Goal: Transaction & Acquisition: Purchase product/service

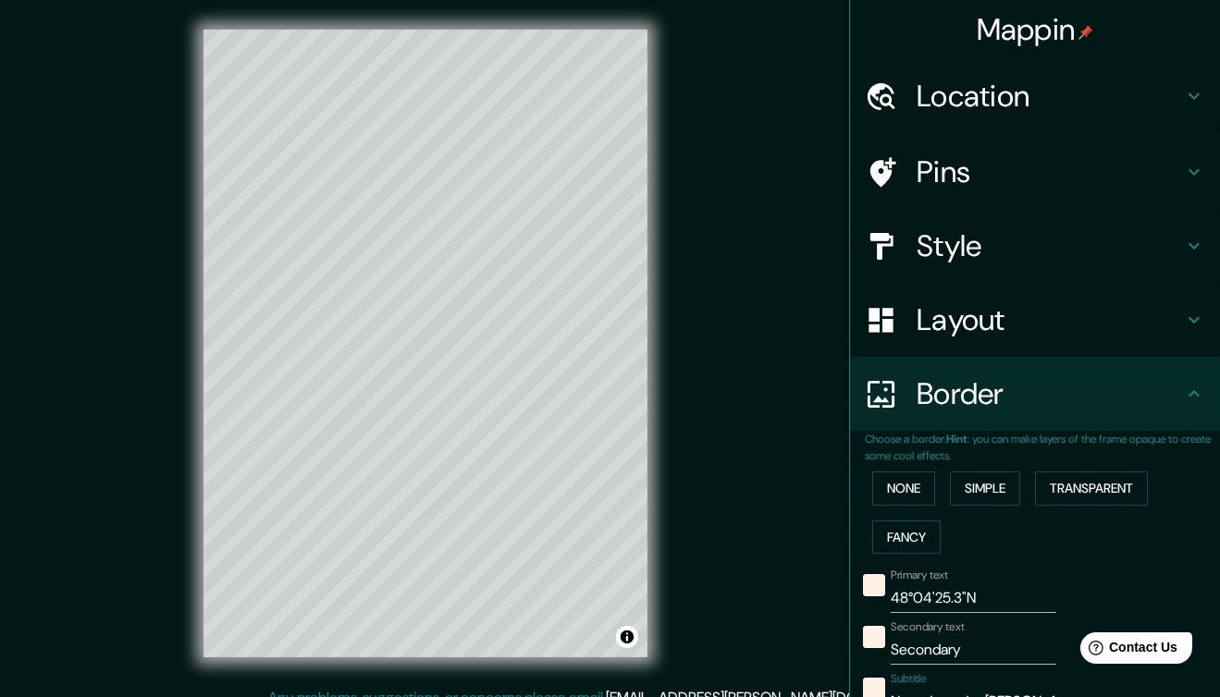
scroll to position [353, 0]
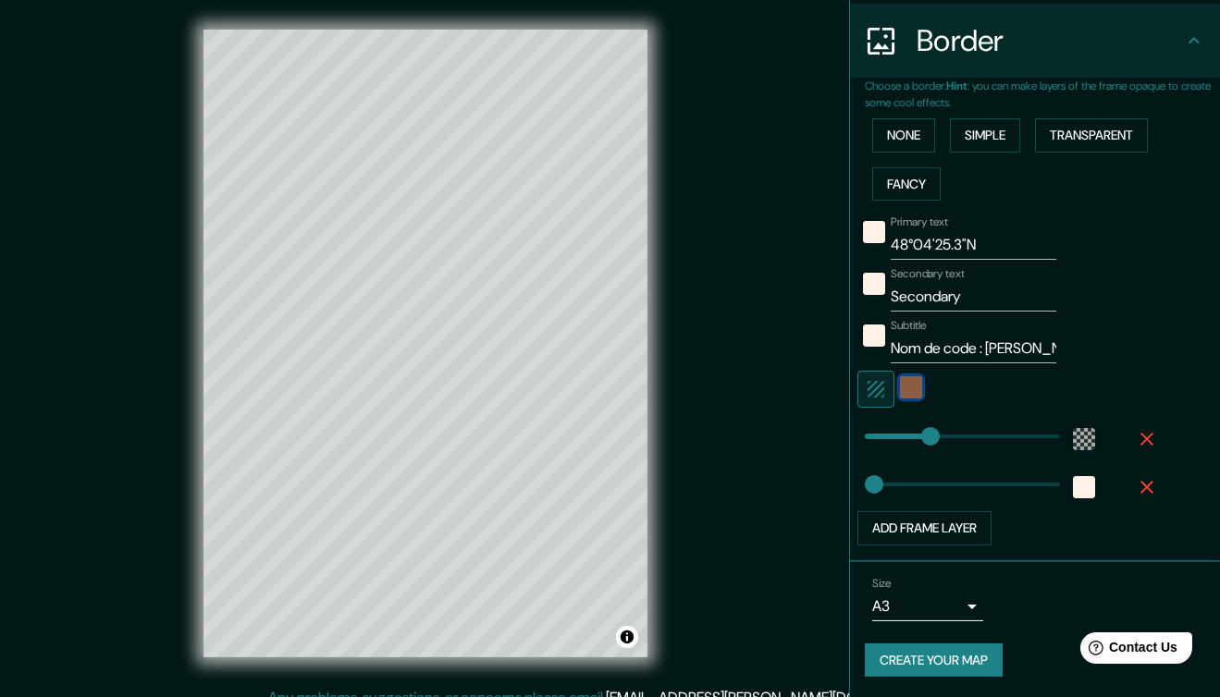
click at [900, 384] on div "color-CB997E" at bounding box center [911, 387] width 22 height 22
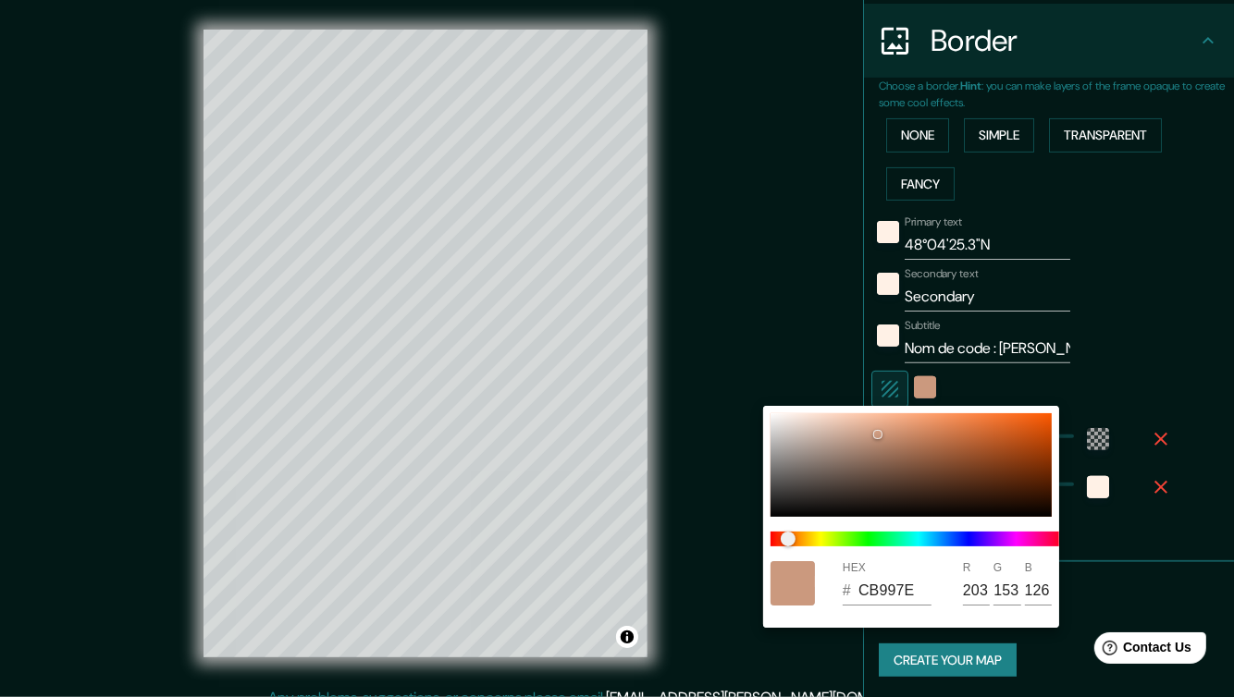
click at [889, 384] on div at bounding box center [617, 348] width 1234 height 697
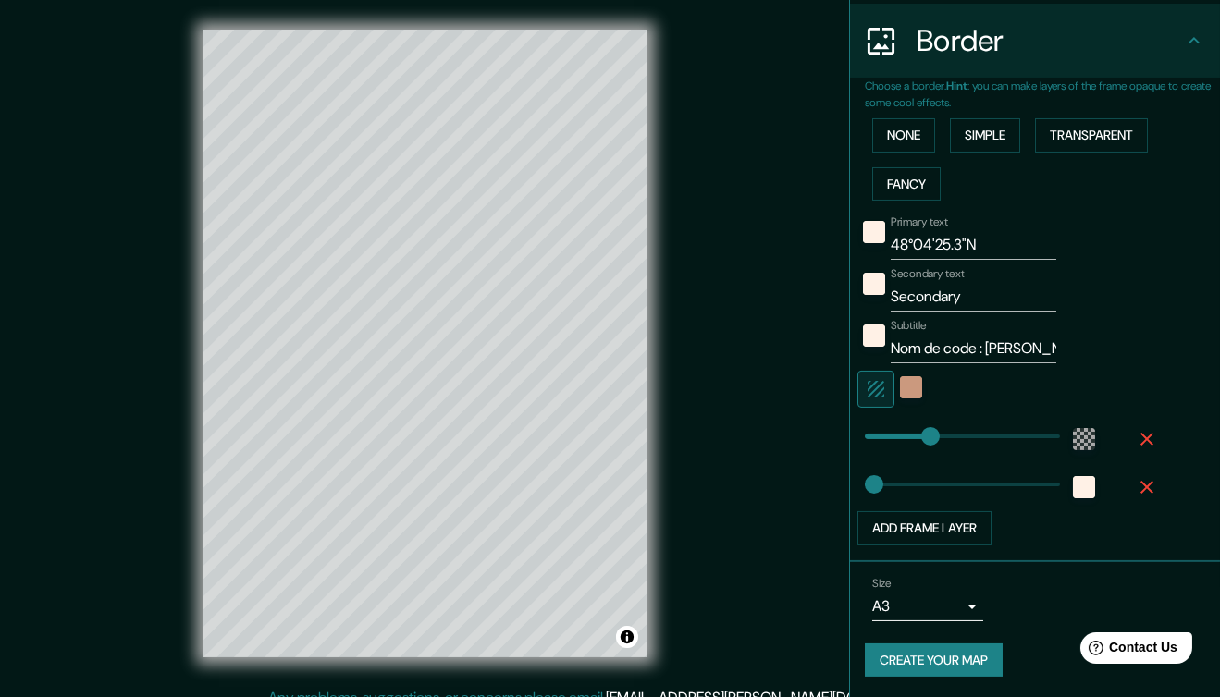
click at [867, 388] on icon "button" at bounding box center [876, 389] width 22 height 22
click at [865, 385] on icon "button" at bounding box center [876, 389] width 22 height 22
click at [871, 378] on icon "button" at bounding box center [876, 389] width 22 height 22
click at [867, 378] on icon "button" at bounding box center [876, 389] width 22 height 22
click at [900, 386] on div "white" at bounding box center [911, 387] width 22 height 22
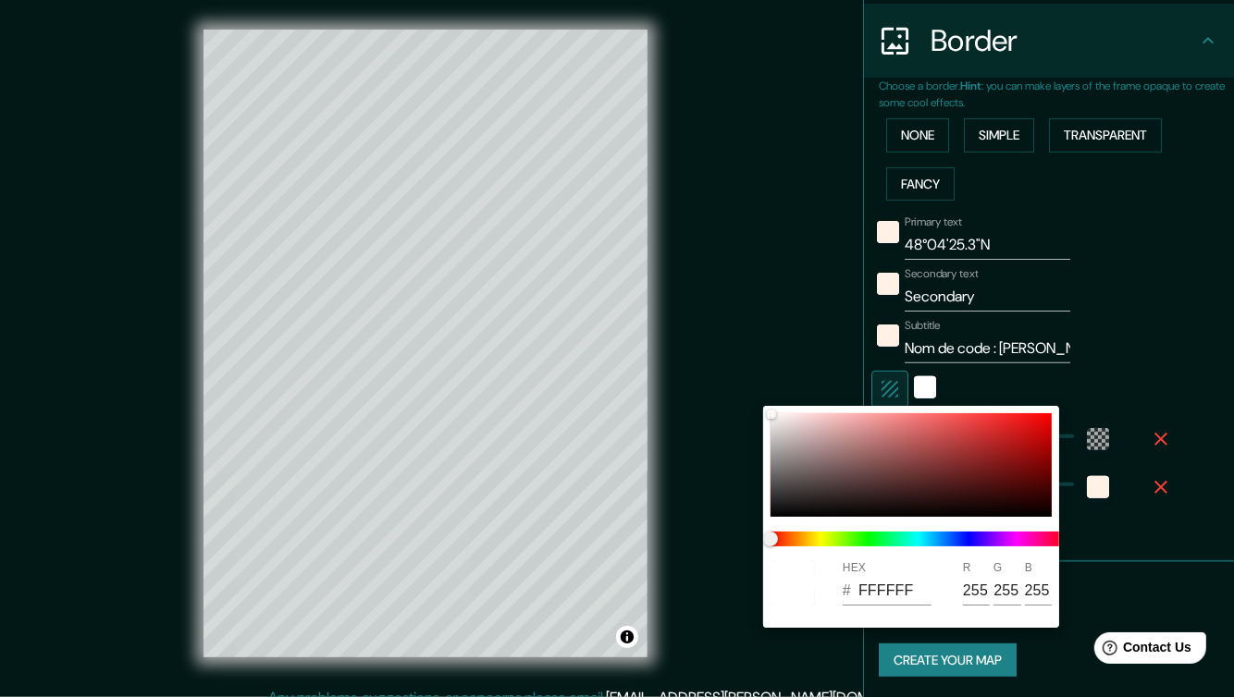
click at [1117, 385] on div at bounding box center [617, 348] width 1234 height 697
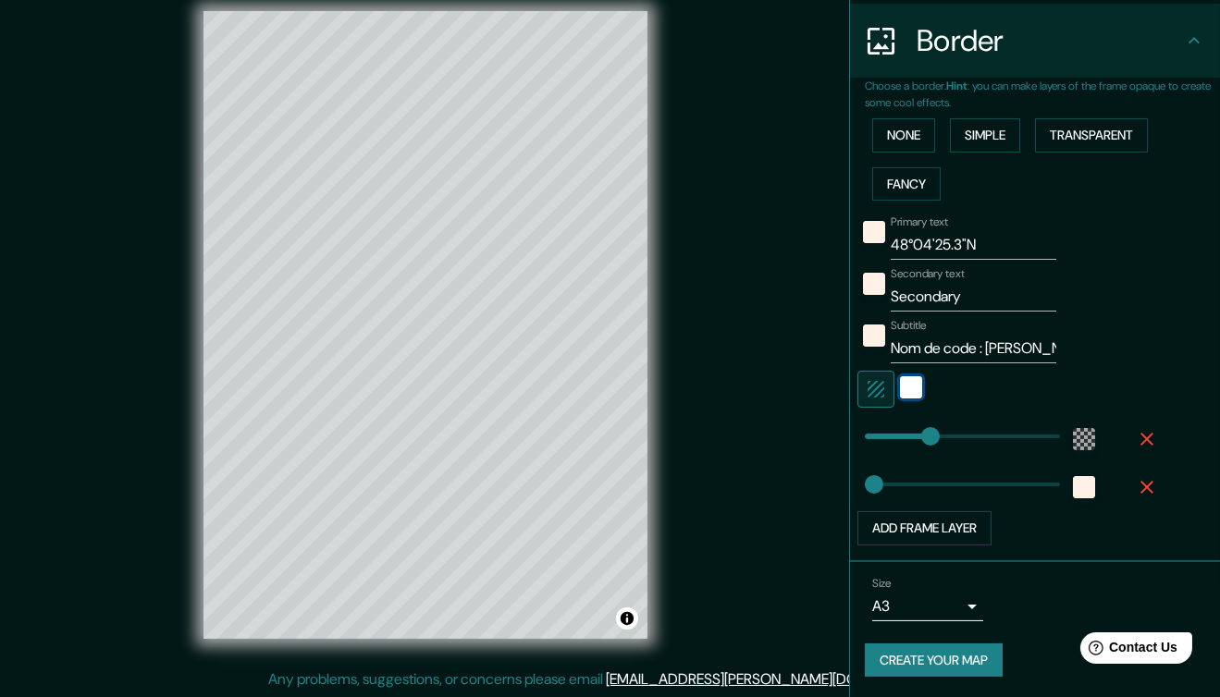
scroll to position [0, 0]
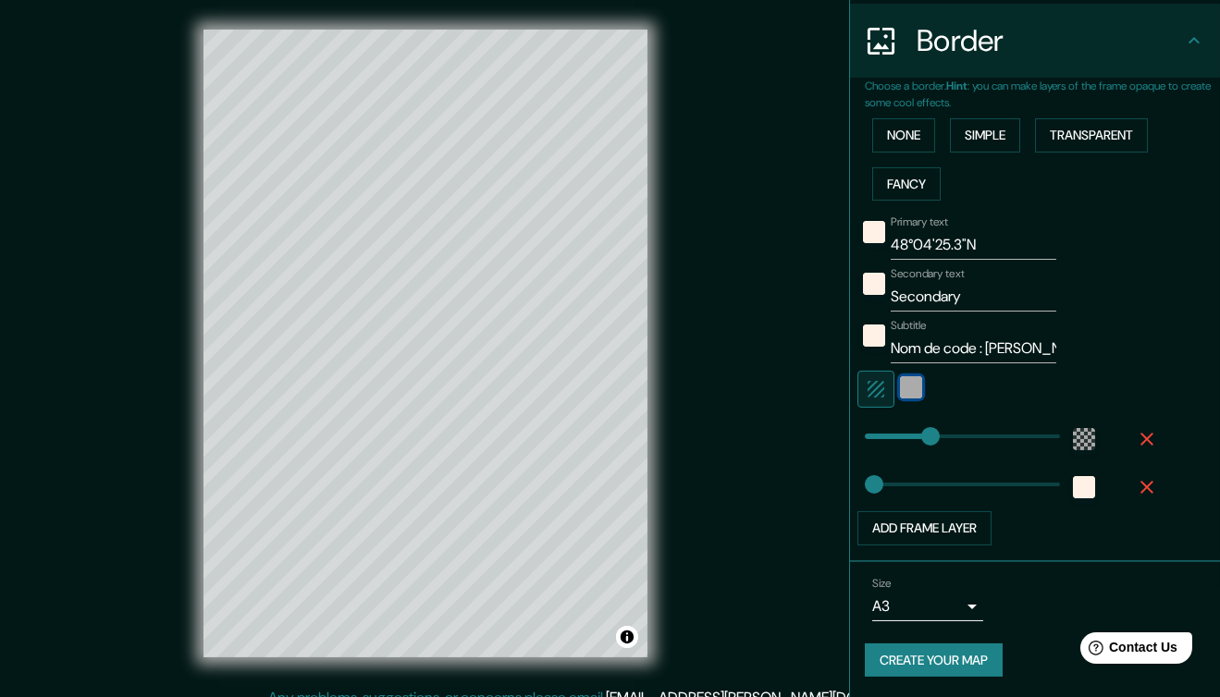
click at [900, 389] on div "white" at bounding box center [911, 387] width 22 height 22
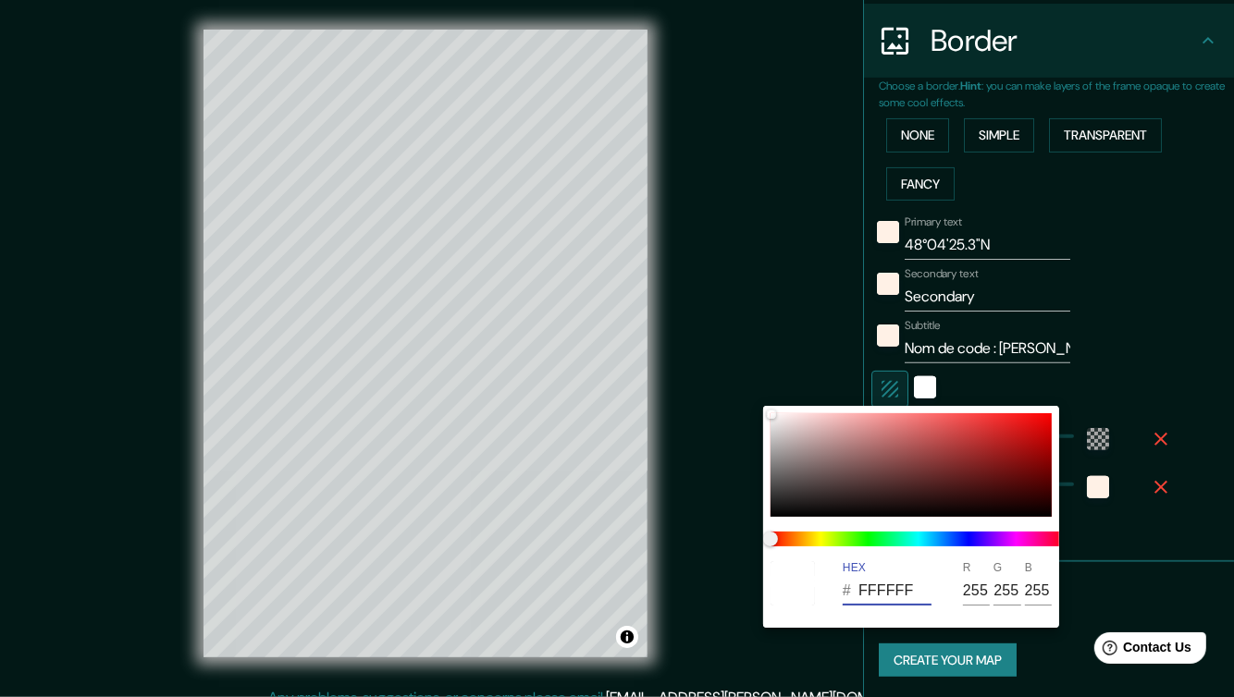
click at [916, 589] on input "FFFFFF" at bounding box center [894, 591] width 73 height 30
drag, startPoint x: 924, startPoint y: 586, endPoint x: 827, endPoint y: 588, distance: 97.1
click at [827, 588] on div "HEX # FFFFFF R 255 G 255 B 255" at bounding box center [911, 583] width 296 height 59
paste input "CB997E"
type input "CB997E"
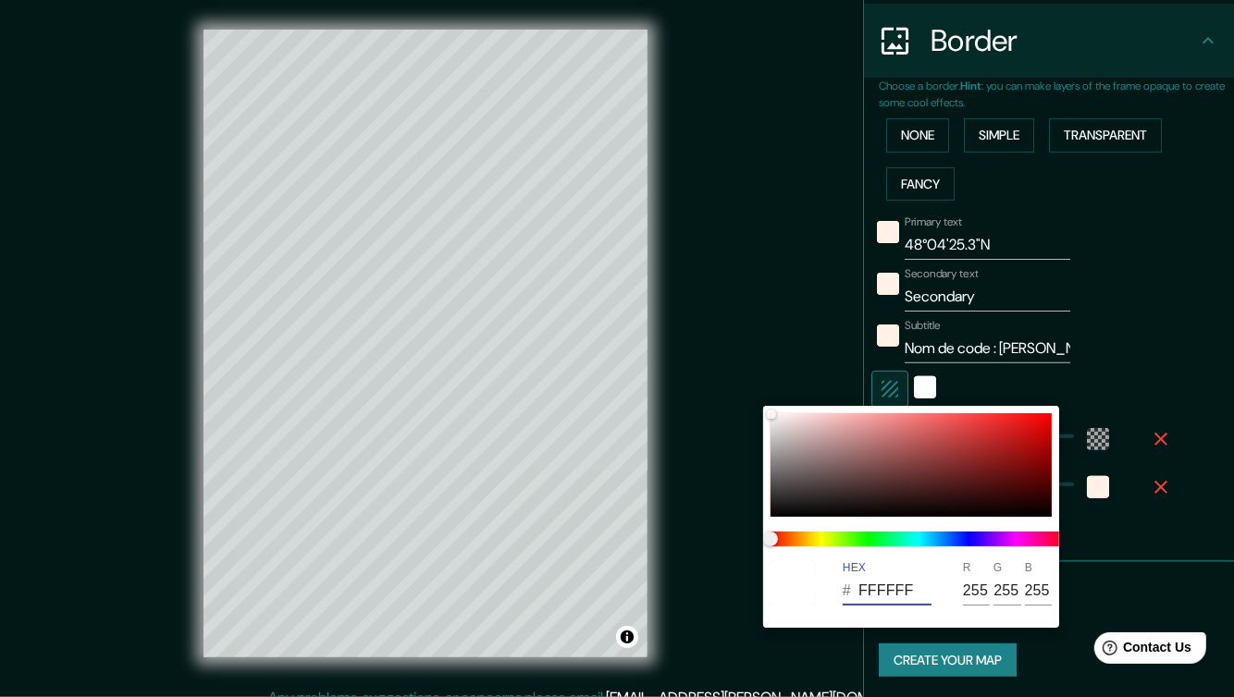
type input "203"
type input "153"
type input "126"
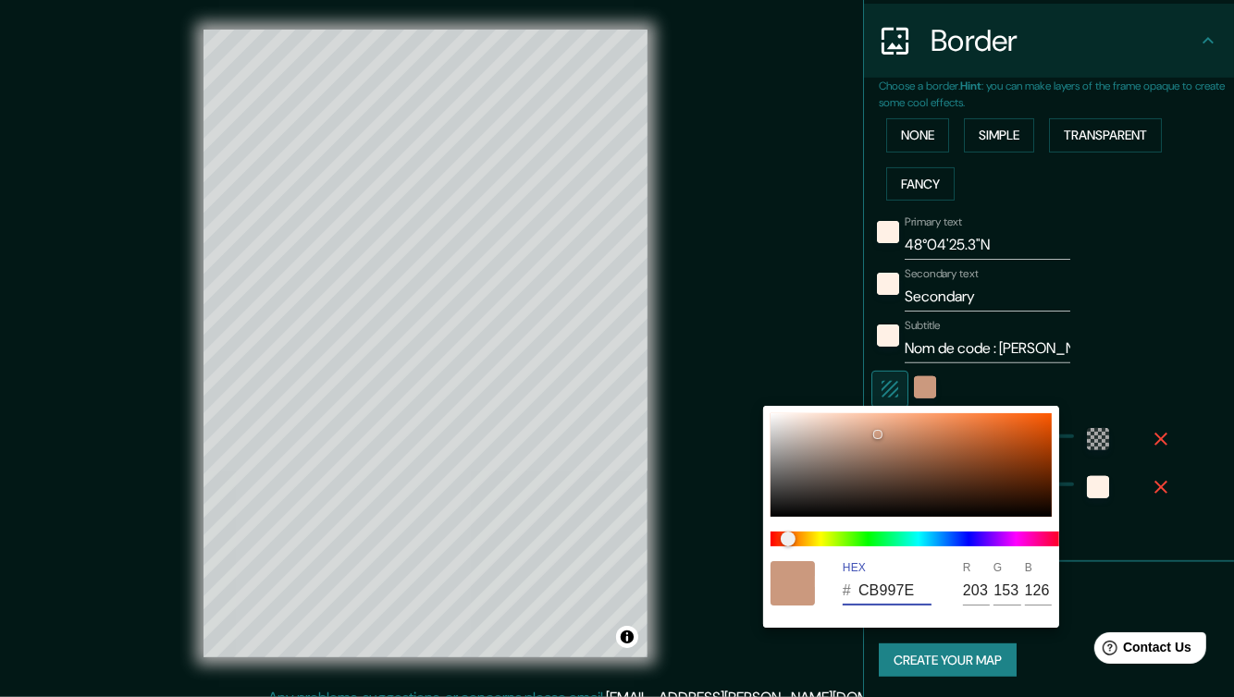
type input "CB997E"
click at [1151, 274] on div at bounding box center [617, 348] width 1234 height 697
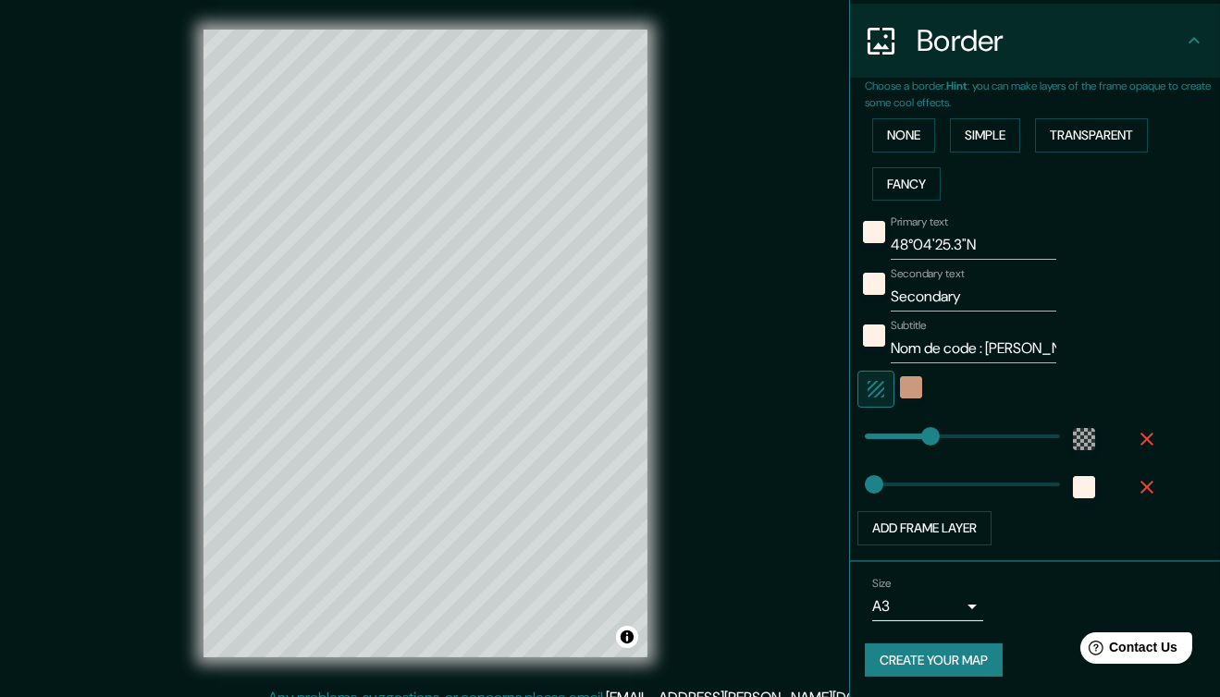
click at [958, 282] on input "Secondary" at bounding box center [974, 297] width 166 height 30
type input "L'été n'est rien sans une bonne r"
click at [1003, 296] on input "L'été n'est rien sans une bonne r" at bounding box center [974, 297] width 166 height 30
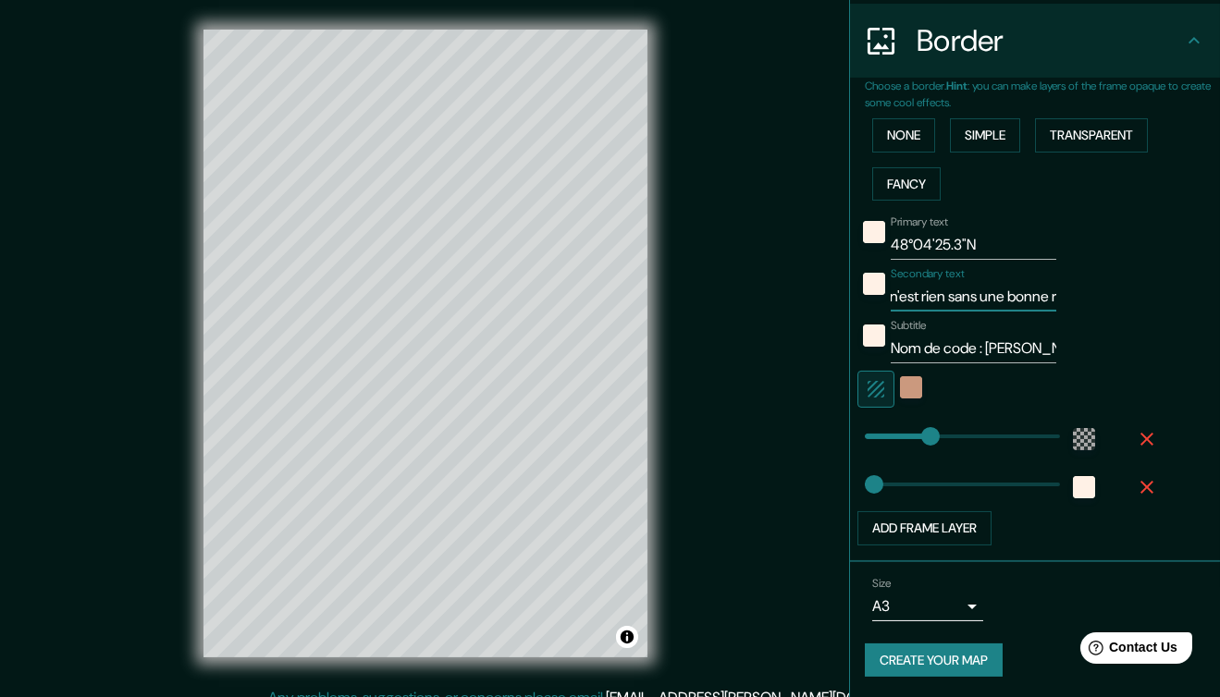
click at [1003, 296] on input "L'été n'est rien sans une bonne r" at bounding box center [974, 297] width 166 height 30
click at [963, 290] on input "Fausses notes - vrais amis" at bounding box center [974, 297] width 166 height 30
type input "Fausses notes - vrais amis"
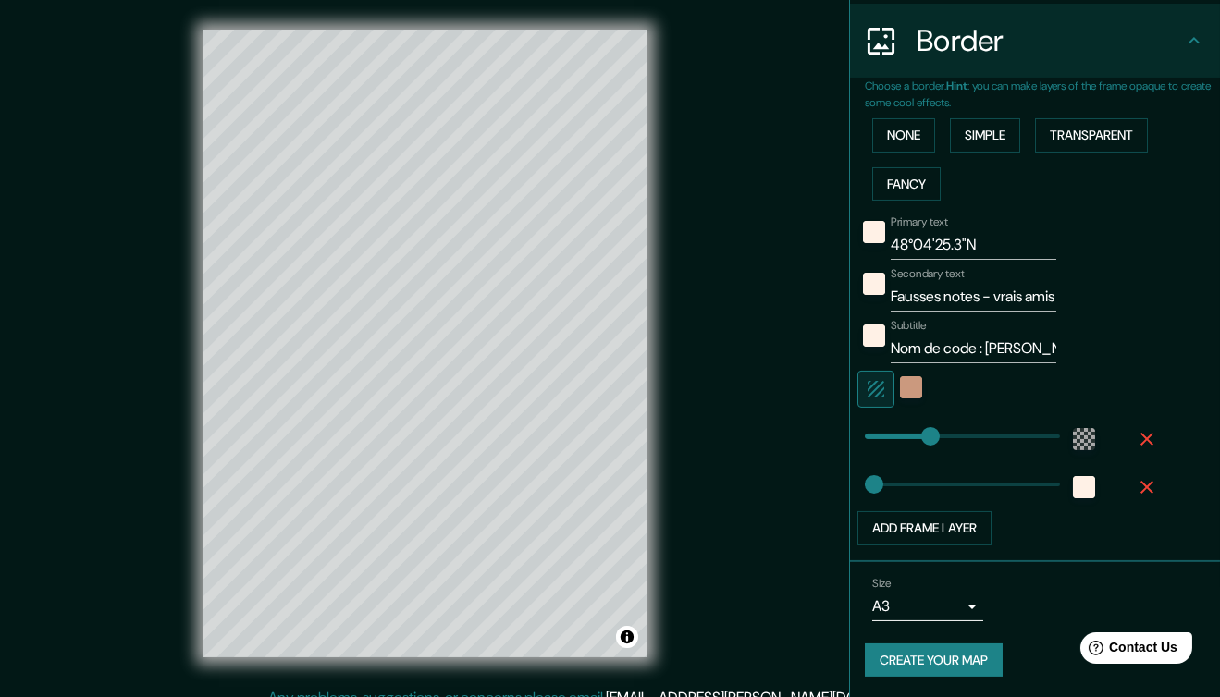
scroll to position [0, 0]
click at [978, 301] on input "Fausses notes - vrais amis" at bounding box center [974, 297] width 166 height 30
click at [953, 293] on input "Fausses notes - vrais amis" at bounding box center [974, 297] width 166 height 30
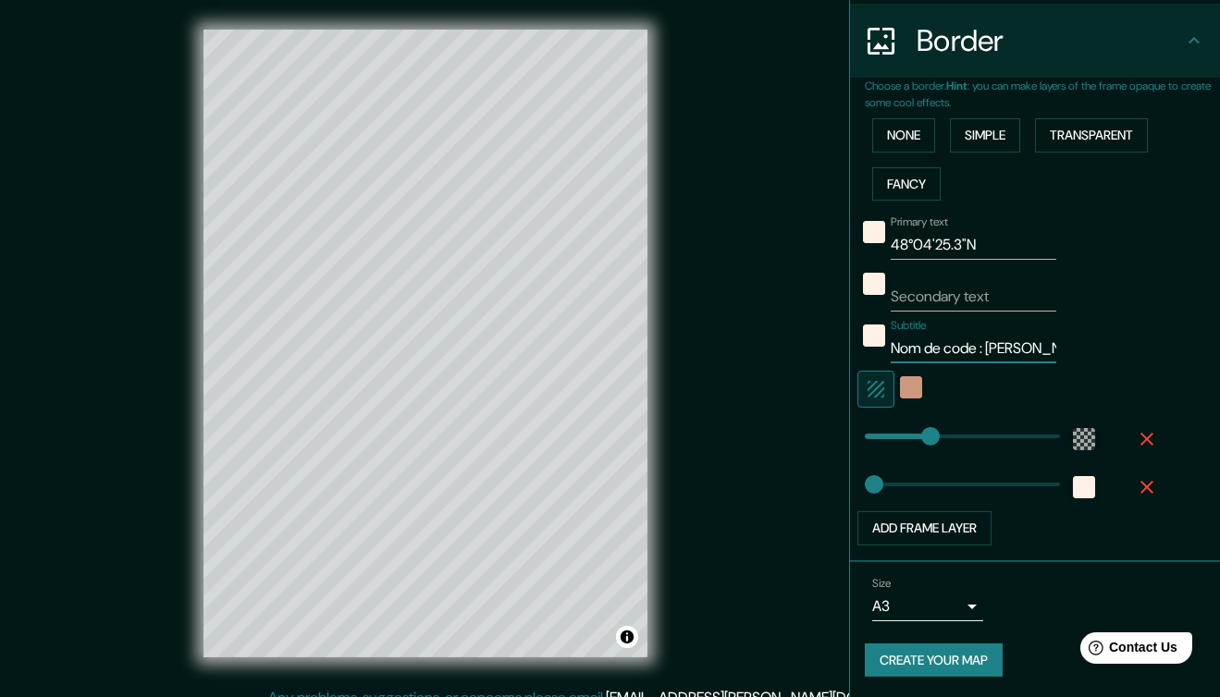
click at [936, 341] on input "Nom de code : matthieu" at bounding box center [974, 349] width 166 height 30
paste input "Fausses notes - vrais amis"
type input "Fausses notes - vrais amis"
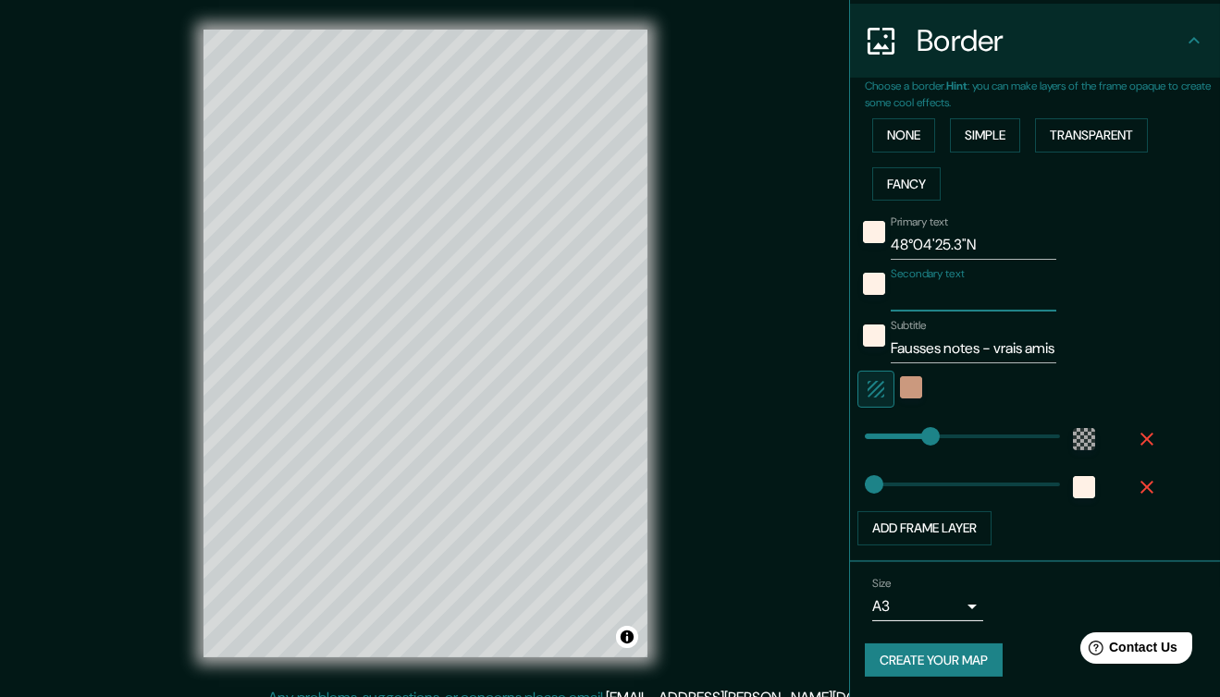
click at [927, 282] on input "Secondary text" at bounding box center [974, 297] width 166 height 30
paste input "Gérardmer"
type input "Gérardmer"
click at [1016, 353] on input "Fausses notes - vrais amis" at bounding box center [974, 349] width 166 height 30
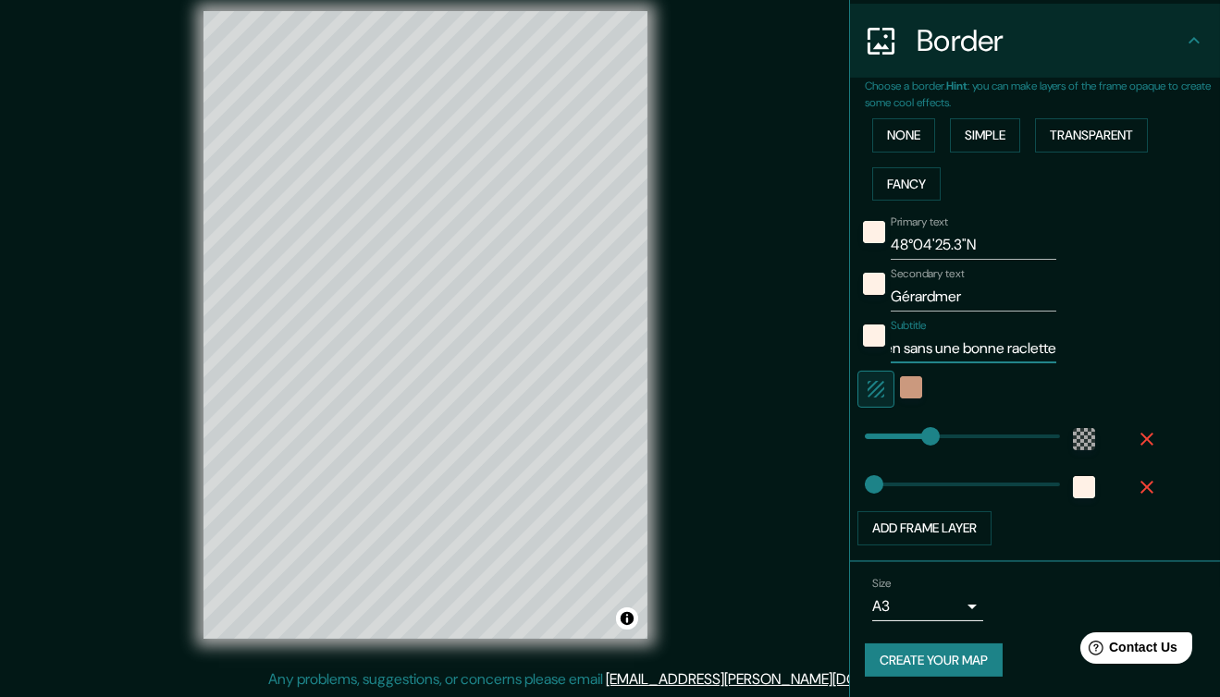
type input "L'été n'est rien sans une bonne raclette"
click at [930, 648] on button "Create your map" at bounding box center [934, 661] width 138 height 34
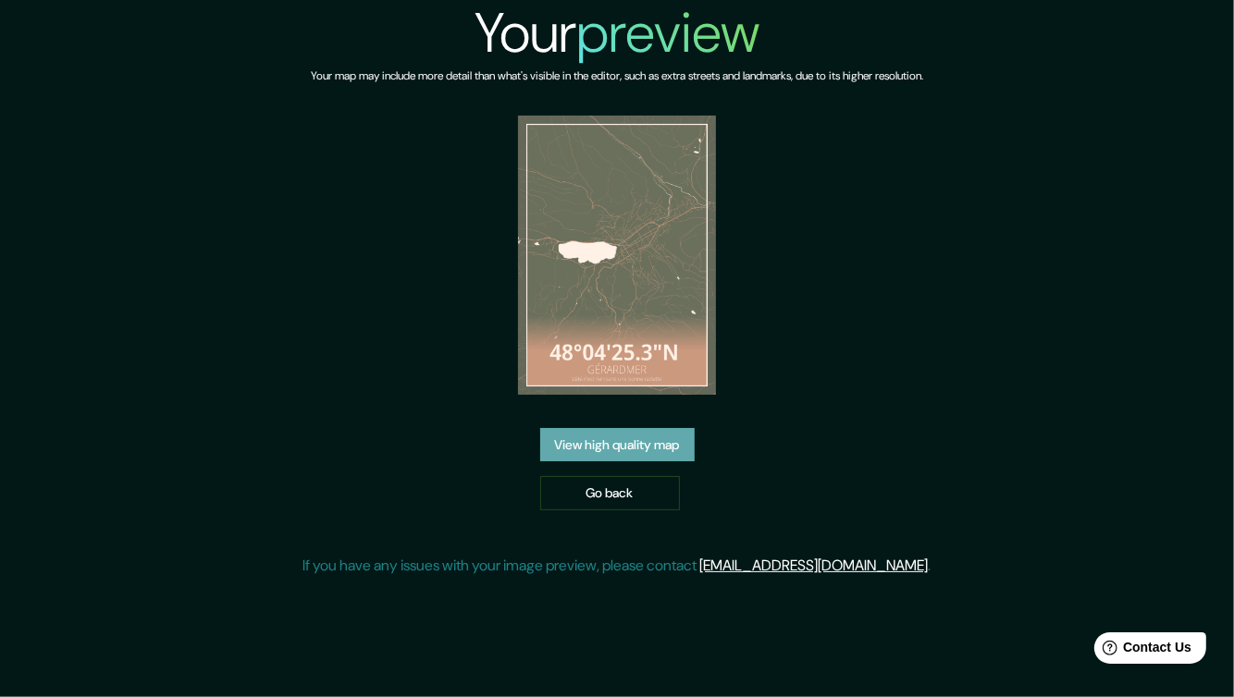
click at [603, 437] on link "View high quality map" at bounding box center [617, 445] width 154 height 34
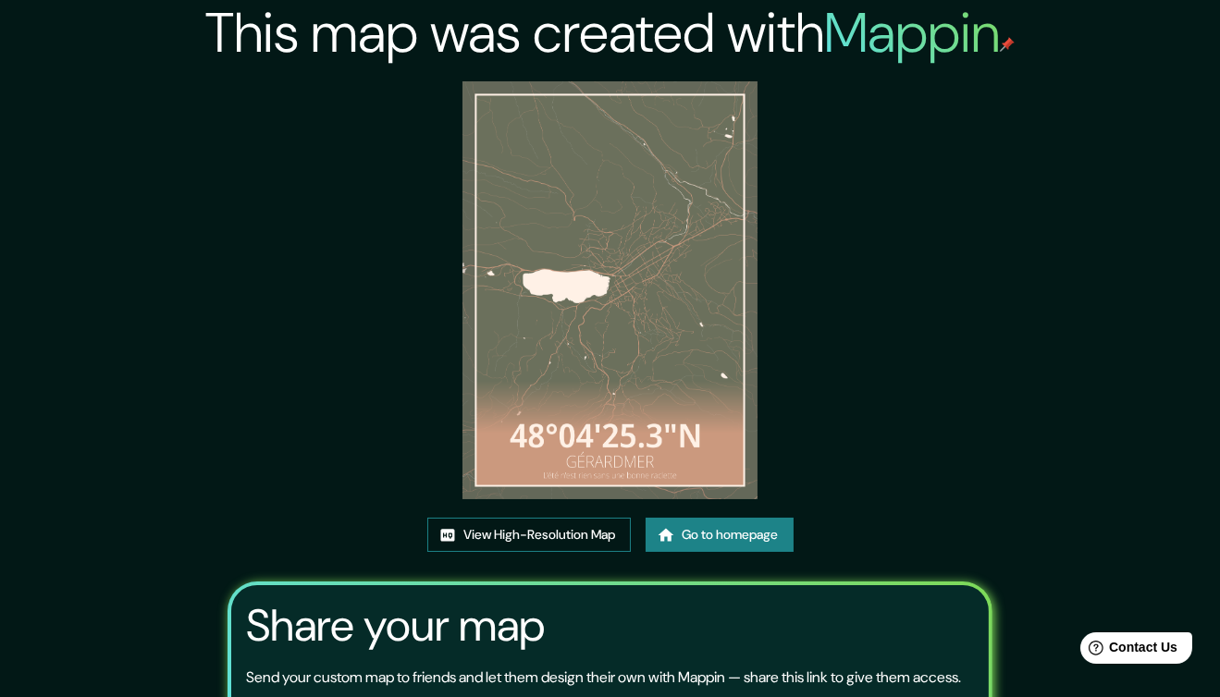
click at [506, 532] on link "View High-Resolution Map" at bounding box center [528, 535] width 203 height 34
